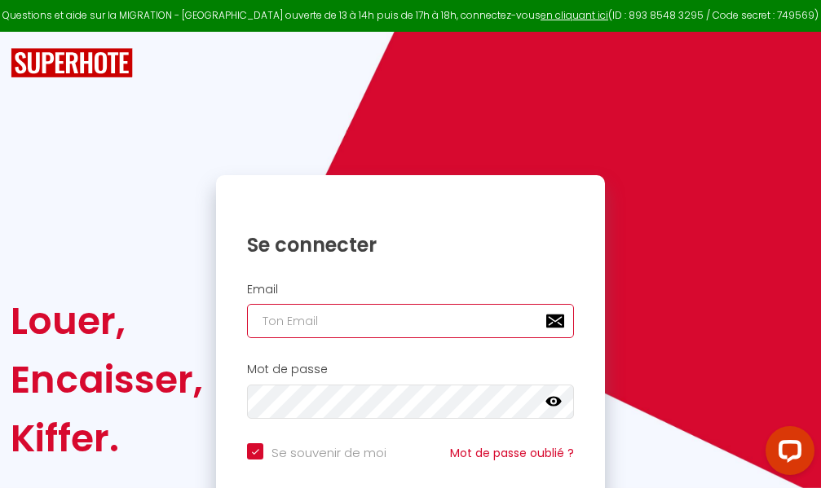
click at [420, 325] on input "email" at bounding box center [410, 321] width 327 height 34
type input "m"
checkbox input "true"
type input "ma"
checkbox input "true"
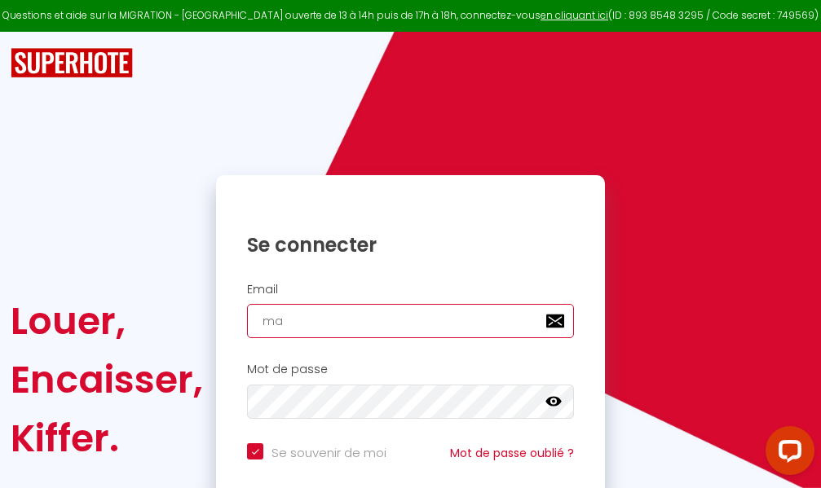
type input "mar"
checkbox input "true"
type input "marc"
checkbox input "true"
type input "marcd"
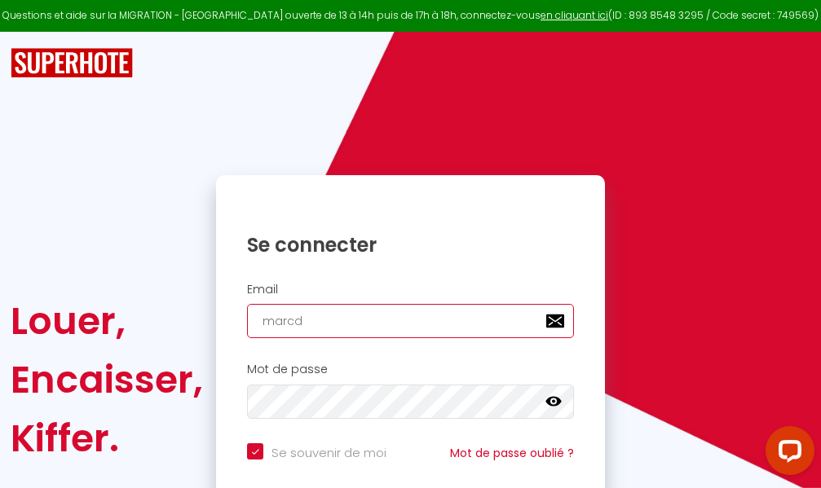
checkbox input "true"
type input "marcdp"
checkbox input "true"
type input "marcdpo"
checkbox input "true"
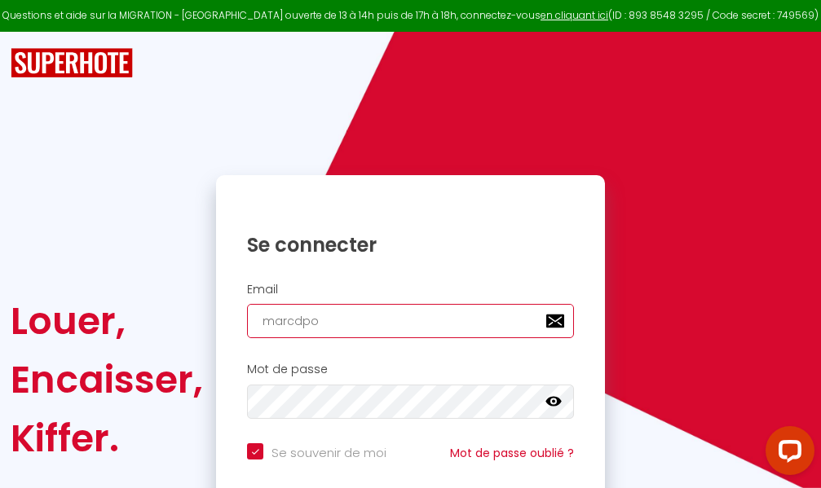
type input "marcdpoz"
checkbox input "true"
type input "marcdpoz."
checkbox input "true"
type input "marcdpoz.l"
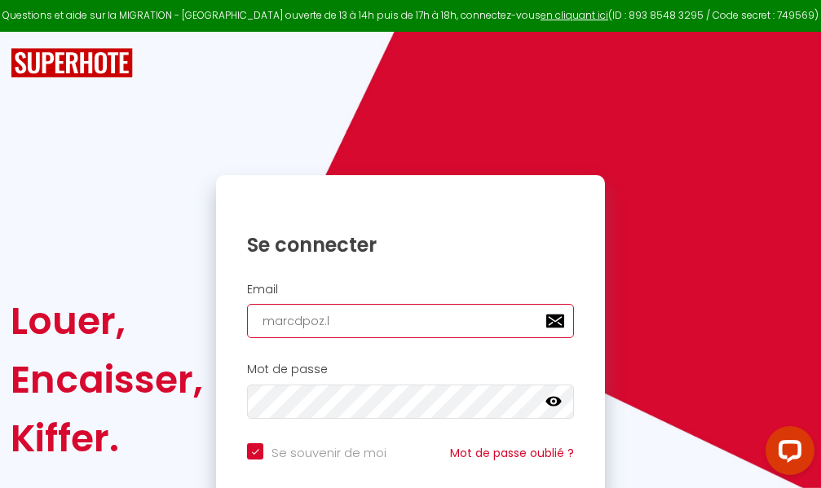
checkbox input "true"
type input "marcdpoz.lo"
checkbox input "true"
type input "marcdpoz.loc"
checkbox input "true"
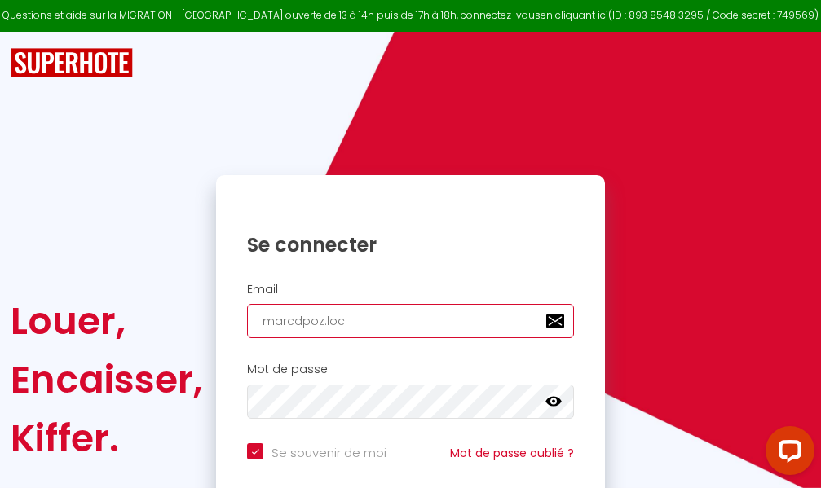
type input "marcdpoz.loca"
checkbox input "true"
type input "marcdpoz.locat"
checkbox input "true"
type input "marcdpoz.locati"
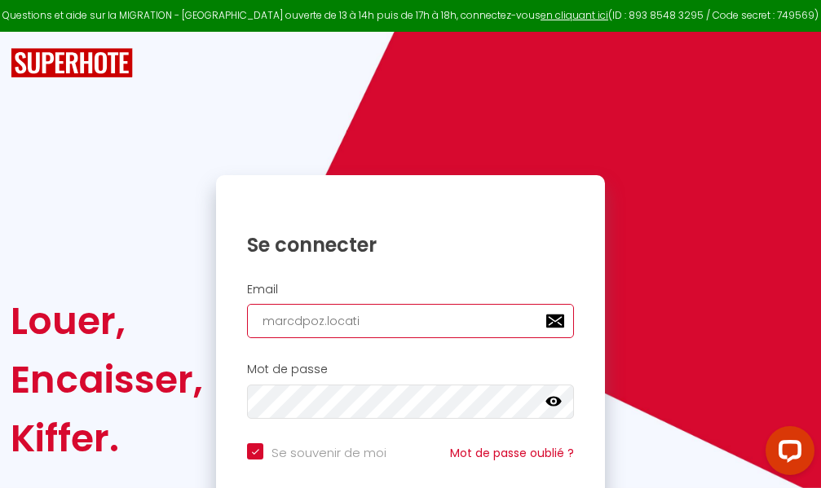
checkbox input "true"
type input "marcdpoz.locatio"
checkbox input "true"
type input "marcdpoz.location"
checkbox input "true"
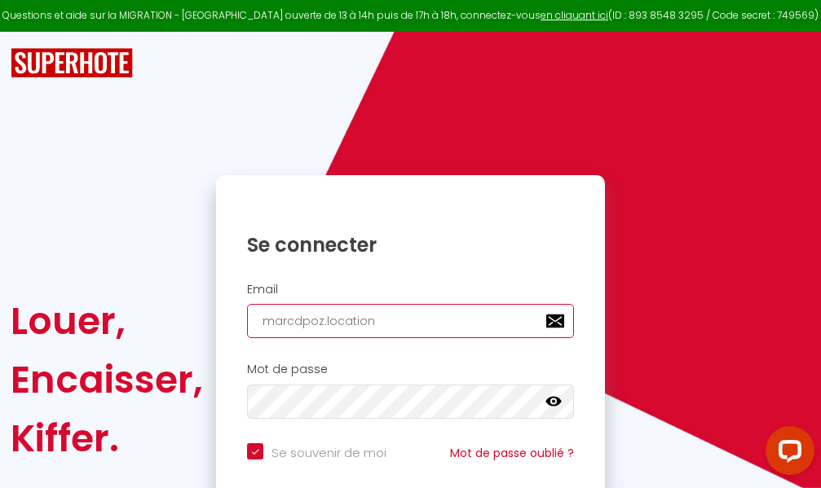
type input "marcdpoz.location@"
checkbox input "true"
type input "marcdpoz.location@g"
checkbox input "true"
type input "marcdpoz.location@gm"
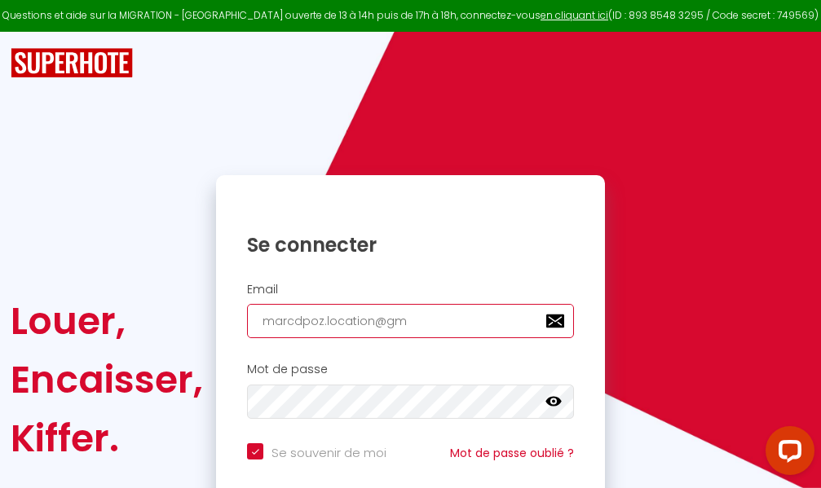
checkbox input "true"
type input "marcdpoz.location@gma"
checkbox input "true"
type input "marcdpoz.location@gmai"
checkbox input "true"
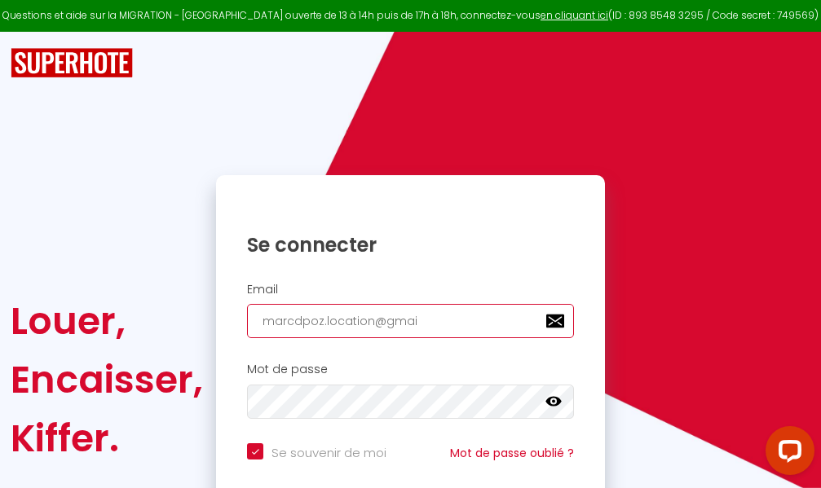
type input "[EMAIL_ADDRESS]"
checkbox input "true"
type input "[EMAIL_ADDRESS]."
checkbox input "true"
type input "marcdpoz.location@gmail.c"
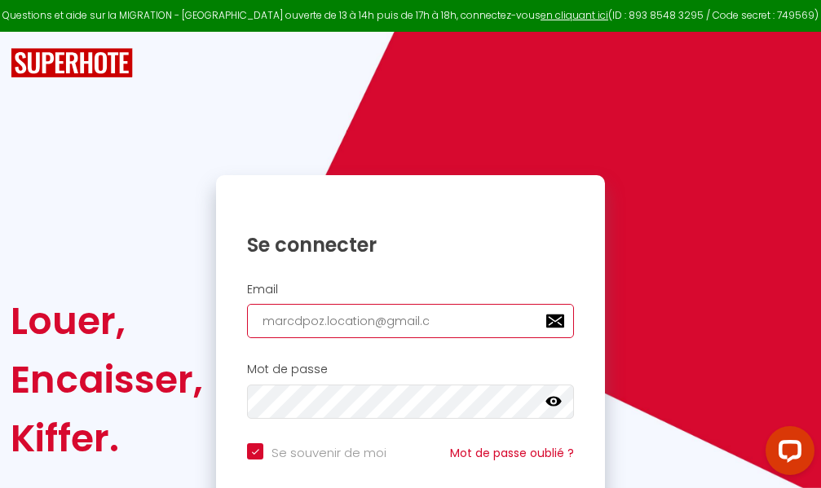
checkbox input "true"
type input "[EMAIL_ADDRESS][DOMAIN_NAME]"
checkbox input "true"
type input "[EMAIL_ADDRESS][DOMAIN_NAME]"
checkbox input "true"
